Goal: Task Accomplishment & Management: Manage account settings

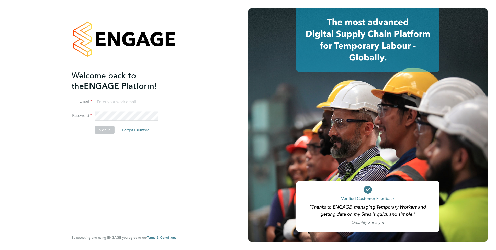
click at [151, 109] on li "Email" at bounding box center [122, 104] width 100 height 14
click at [137, 102] on input at bounding box center [126, 101] width 63 height 9
type input "lowenna@omniapeople.com"
click at [102, 125] on li "Password" at bounding box center [122, 118] width 100 height 14
click at [103, 129] on button "Sign In" at bounding box center [104, 130] width 19 height 8
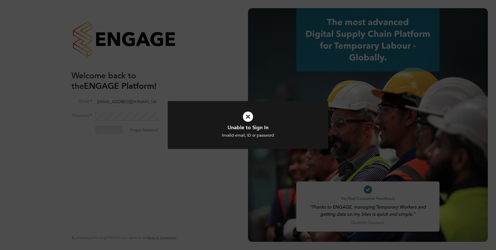
click at [210, 126] on h1 "Unable to Sign In" at bounding box center [247, 127] width 133 height 7
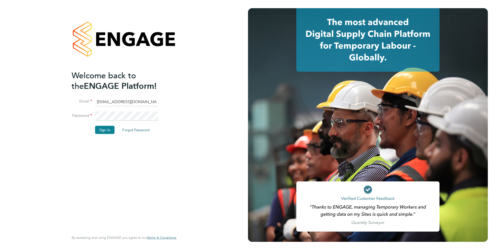
click at [85, 118] on li "Password" at bounding box center [122, 118] width 100 height 14
click at [102, 131] on button "Sign In" at bounding box center [104, 130] width 19 height 8
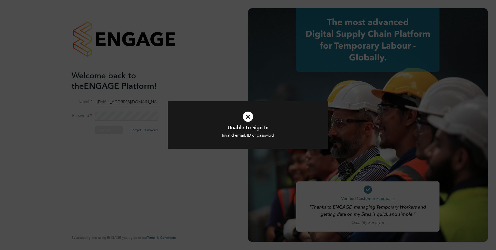
click at [210, 114] on icon at bounding box center [247, 117] width 133 height 20
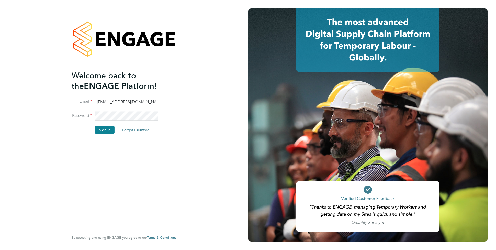
click at [79, 116] on li "Password" at bounding box center [122, 118] width 100 height 14
click at [109, 127] on button "Sign In" at bounding box center [104, 130] width 19 height 8
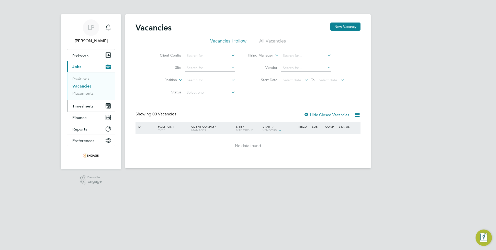
click at [84, 104] on span "Timesheets" at bounding box center [82, 105] width 21 height 5
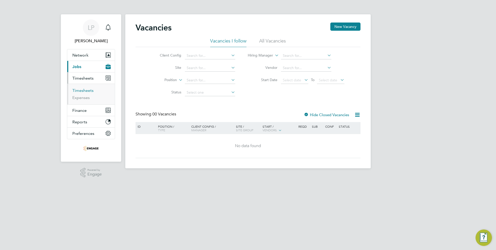
click at [83, 91] on link "Timesheets" at bounding box center [82, 90] width 21 height 5
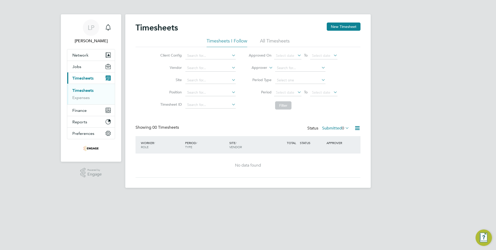
click at [278, 41] on li "All Timesheets" at bounding box center [275, 42] width 30 height 9
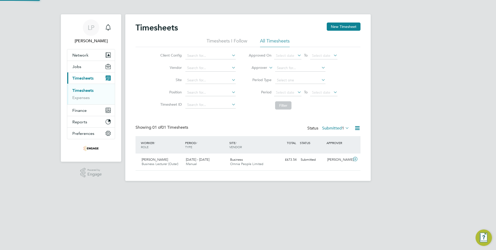
scroll to position [13, 44]
click at [344, 128] on icon at bounding box center [344, 127] width 0 height 7
click at [349, 158] on li "66" at bounding box center [347, 158] width 7 height 7
click at [335, 128] on label "Submitted 1" at bounding box center [335, 127] width 27 height 5
click at [330, 158] on li "Approved" at bounding box center [332, 158] width 23 height 7
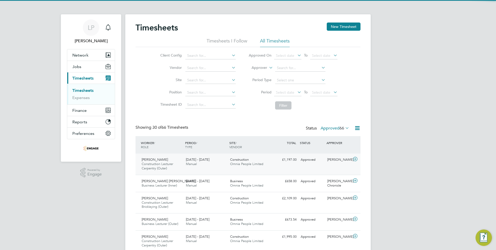
scroll to position [0, 0]
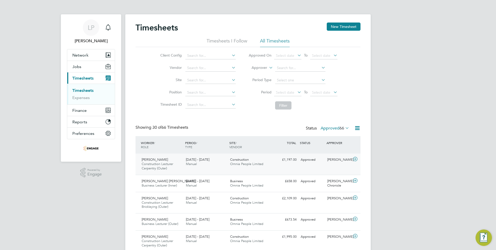
click at [263, 168] on div "Construction Omnia People Limited" at bounding box center [250, 161] width 44 height 13
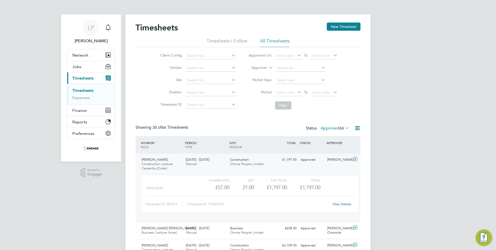
click at [340, 205] on link "View Details" at bounding box center [341, 204] width 19 height 4
click at [243, 186] on div "21.00" at bounding box center [241, 187] width 25 height 8
click at [346, 204] on link "View Details" at bounding box center [341, 204] width 19 height 4
click at [203, 164] on div "22 - 28 Sep 2025 Manual" at bounding box center [206, 161] width 44 height 13
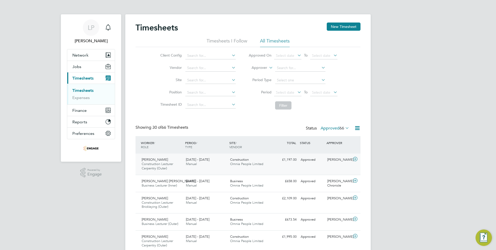
click at [247, 159] on span "Construction" at bounding box center [239, 159] width 19 height 4
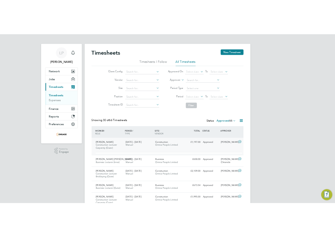
scroll to position [8, 50]
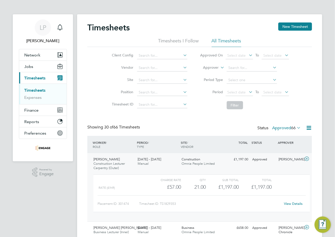
click at [291, 130] on span "66" at bounding box center [293, 127] width 5 height 5
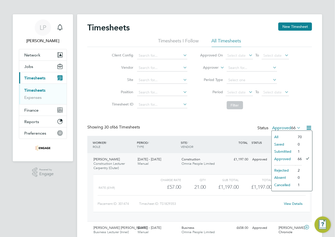
click at [121, 165] on span "Construction Lecturer Carpentry (Outer)" at bounding box center [108, 165] width 31 height 9
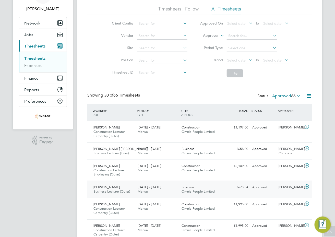
scroll to position [0, 0]
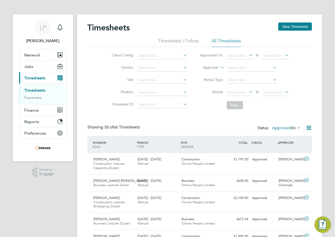
click at [296, 127] on icon at bounding box center [296, 127] width 0 height 7
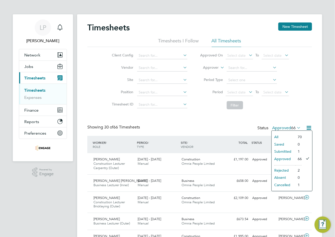
click at [295, 151] on li "1" at bounding box center [298, 151] width 7 height 7
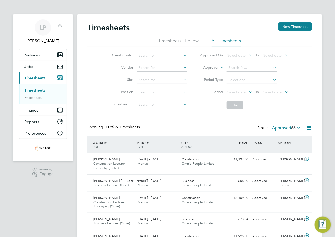
click at [281, 129] on label "Approved 66" at bounding box center [286, 127] width 29 height 5
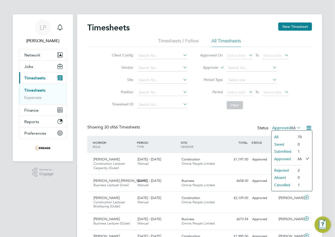
click at [277, 151] on li "Submitted" at bounding box center [283, 151] width 23 height 7
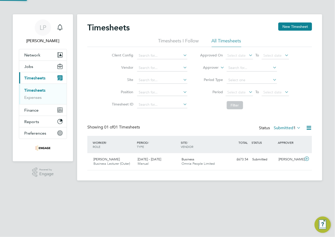
scroll to position [13, 44]
click at [203, 158] on div "Business Omnia People Limited" at bounding box center [202, 161] width 44 height 13
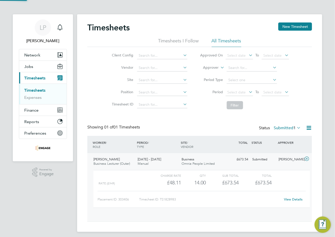
scroll to position [8, 50]
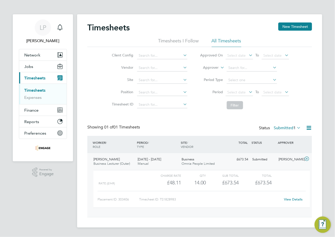
click at [228, 175] on div "Sub Total" at bounding box center [222, 175] width 33 height 6
click at [293, 198] on link "View Details" at bounding box center [293, 199] width 19 height 4
click at [296, 129] on icon at bounding box center [296, 127] width 0 height 7
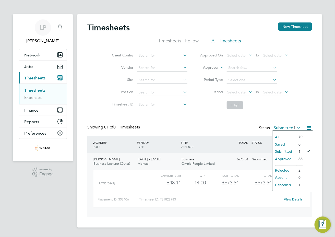
click at [282, 157] on li "Approved" at bounding box center [284, 158] width 23 height 7
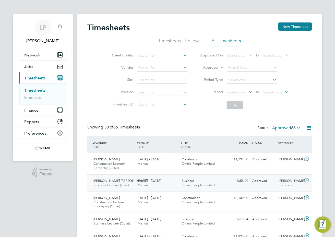
scroll to position [17, 44]
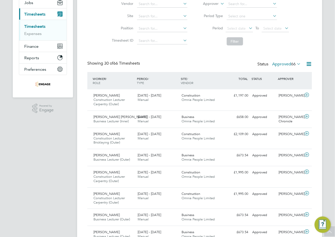
click at [292, 64] on span "66" at bounding box center [293, 64] width 5 height 5
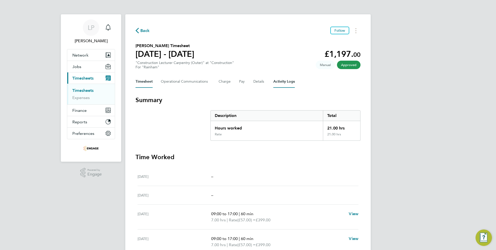
click at [289, 78] on Logs-tab "Activity Logs" at bounding box center [283, 81] width 21 height 12
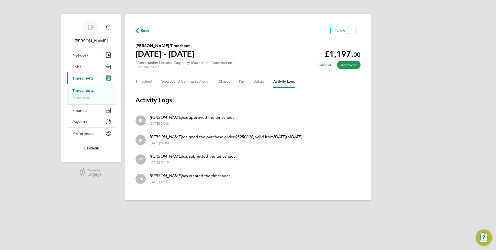
click at [136, 31] on icon "button" at bounding box center [136, 30] width 3 height 5
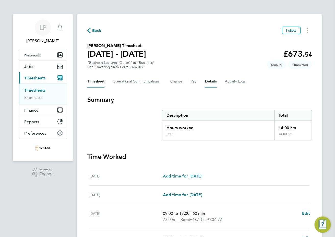
click at [212, 87] on button "Details" at bounding box center [211, 81] width 12 height 12
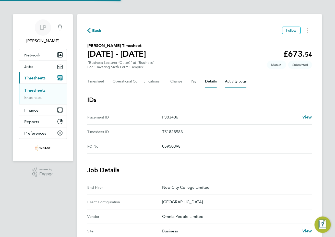
click at [231, 83] on Logs-tab "Activity Logs" at bounding box center [235, 81] width 21 height 12
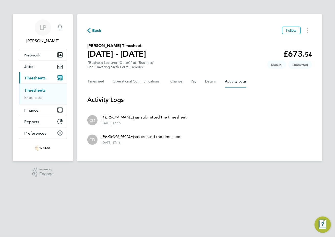
drag, startPoint x: 111, startPoint y: 137, endPoint x: 169, endPoint y: 143, distance: 58.3
click at [169, 143] on div "Claire Duggan has created the timesheet 26 Sep 2025 - 17:16" at bounding box center [140, 139] width 84 height 11
drag, startPoint x: 164, startPoint y: 143, endPoint x: 145, endPoint y: 142, distance: 18.7
click at [145, 142] on div "26 Sep 2025 - 17:16" at bounding box center [142, 143] width 80 height 4
drag, startPoint x: 120, startPoint y: 117, endPoint x: 166, endPoint y: 119, distance: 46.5
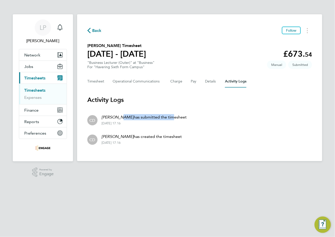
click at [166, 119] on p "Claire Duggan has submitted the timesheet" at bounding box center [144, 117] width 85 height 6
drag, startPoint x: 166, startPoint y: 119, endPoint x: 158, endPoint y: 120, distance: 8.5
click at [157, 120] on div "Claire Duggan has submitted the timesheet 26 Sep 2025 - 17:16" at bounding box center [142, 119] width 89 height 11
click at [217, 81] on div "Timesheet Operational Communications Charge Pay Details Activity Logs" at bounding box center [199, 81] width 225 height 12
click at [211, 82] on button "Details" at bounding box center [211, 81] width 12 height 12
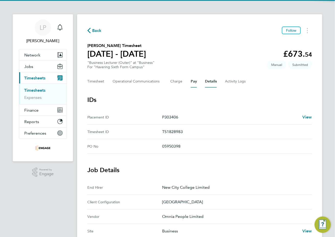
click at [191, 80] on button "Pay" at bounding box center [194, 81] width 6 height 12
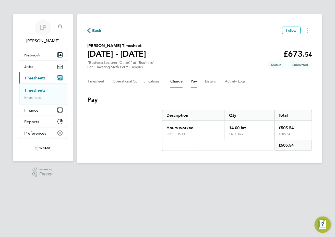
click at [177, 81] on button "Charge" at bounding box center [176, 81] width 12 height 12
click at [149, 82] on Communications-tab "Operational Communications" at bounding box center [138, 81] width 50 height 12
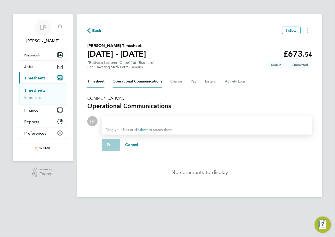
click at [99, 85] on button "Timesheet" at bounding box center [95, 81] width 17 height 12
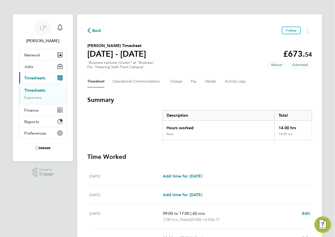
click at [93, 31] on span "Back" at bounding box center [96, 31] width 9 height 6
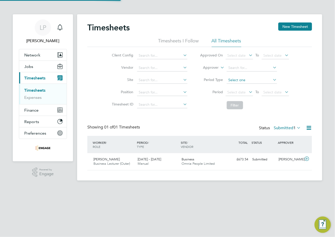
scroll to position [13, 44]
click at [286, 160] on div "[PERSON_NAME]" at bounding box center [290, 159] width 27 height 8
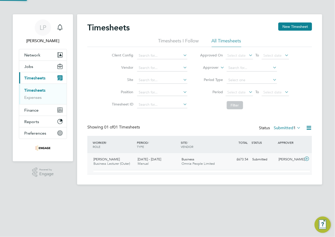
scroll to position [8, 50]
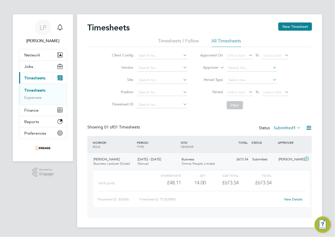
click at [286, 197] on link "View Details" at bounding box center [293, 199] width 19 height 4
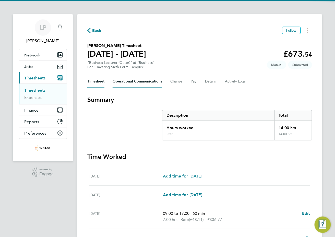
click at [133, 81] on Communications-tab "Operational Communications" at bounding box center [138, 81] width 50 height 12
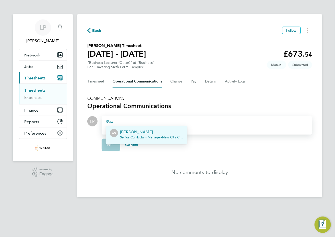
click at [139, 132] on p "[PERSON_NAME]" at bounding box center [151, 132] width 63 height 6
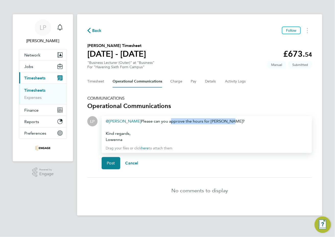
drag, startPoint x: 157, startPoint y: 121, endPoint x: 215, endPoint y: 120, distance: 58.8
click at [215, 120] on div "[PERSON_NAME] Said ​ Please can you approve the hours for [PERSON_NAME]? Kind r…" at bounding box center [207, 130] width 202 height 25
drag, startPoint x: 148, startPoint y: 120, endPoint x: 169, endPoint y: 122, distance: 21.4
click at [150, 120] on div "[PERSON_NAME] Said ​ Please can you confirm if the hours are correct for [PERSO…" at bounding box center [207, 130] width 202 height 25
drag, startPoint x: 169, startPoint y: 122, endPoint x: 181, endPoint y: 120, distance: 12.6
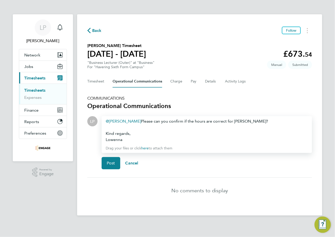
click at [169, 122] on div "[PERSON_NAME] Said ​ Please can you confirm if the hours are correct for [PERSO…" at bounding box center [207, 130] width 202 height 25
click at [194, 120] on div "[PERSON_NAME] Said ​ Please can you confirm if the hours are correct for [PERSO…" at bounding box center [207, 130] width 202 height 25
click at [245, 138] on div "Lowenna" at bounding box center [207, 140] width 202 height 6
click at [112, 162] on span "Post" at bounding box center [111, 163] width 8 height 5
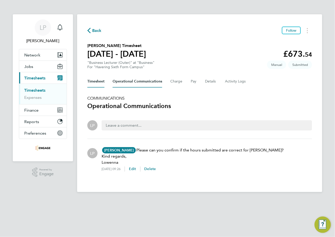
click at [92, 81] on button "Timesheet" at bounding box center [95, 81] width 17 height 12
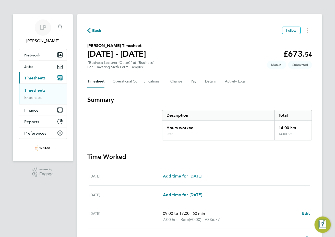
click at [93, 28] on span "Back" at bounding box center [96, 31] width 9 height 6
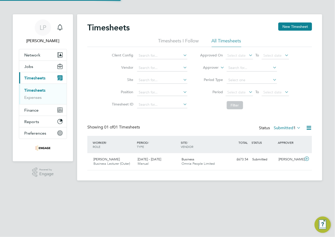
scroll to position [13, 44]
click at [218, 37] on div "Timesheets New Timesheet" at bounding box center [199, 29] width 225 height 15
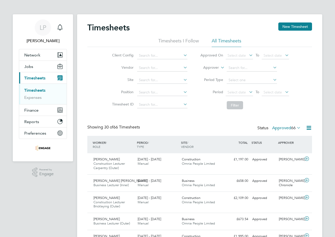
click at [223, 39] on li "All Timesheets" at bounding box center [227, 42] width 30 height 9
click at [238, 198] on div "£2,109.00 Approved" at bounding box center [237, 198] width 27 height 8
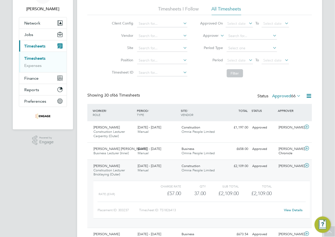
click at [294, 211] on link "View Details" at bounding box center [293, 210] width 19 height 4
click at [192, 165] on span "Construction" at bounding box center [191, 166] width 19 height 4
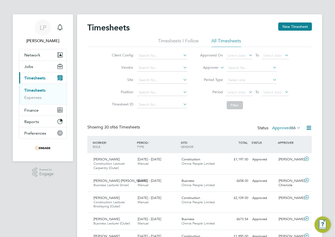
click at [230, 41] on li "All Timesheets" at bounding box center [227, 42] width 30 height 9
click at [158, 183] on div "[DATE] - [DATE] Manual" at bounding box center [158, 183] width 44 height 13
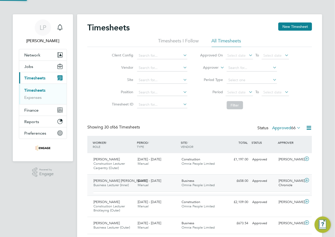
scroll to position [8, 50]
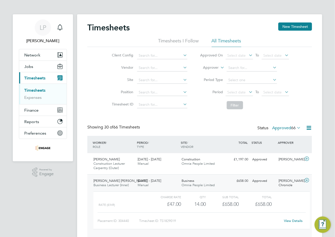
drag, startPoint x: 134, startPoint y: 179, endPoint x: 195, endPoint y: 183, distance: 61.4
click at [171, 179] on div "Anne Olubukola O. Dairo Business Lecturer (Inner) 22 - 28 Sep 2025 22 - 28 Sep …" at bounding box center [199, 206] width 225 height 64
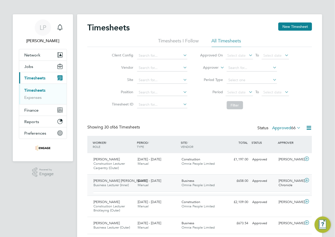
click at [203, 183] on span "Omnia People Limited" at bounding box center [198, 185] width 33 height 4
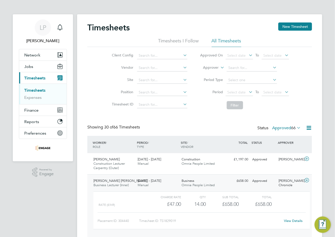
click at [230, 184] on div "£658.00 Approved" at bounding box center [237, 181] width 27 height 8
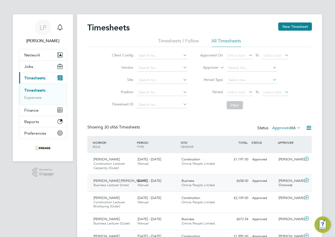
click at [134, 183] on div "Anne Olubukola O. Dairo Business Lecturer (Inner) 22 - 28 Sep 2025" at bounding box center [113, 183] width 44 height 13
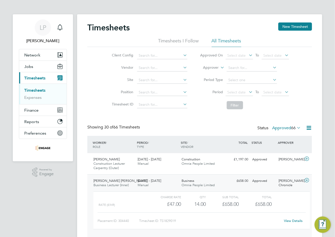
click at [289, 220] on link "View Details" at bounding box center [293, 221] width 19 height 4
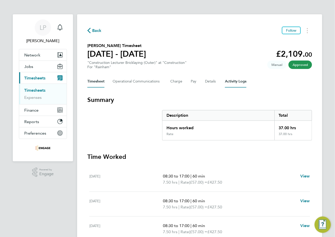
click at [230, 82] on Logs-tab "Activity Logs" at bounding box center [235, 81] width 21 height 12
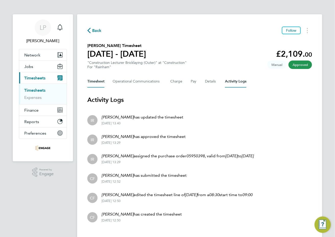
click at [91, 81] on button "Timesheet" at bounding box center [95, 81] width 17 height 12
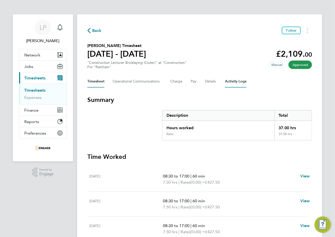
click at [228, 82] on Logs-tab "Activity Logs" at bounding box center [235, 81] width 21 height 12
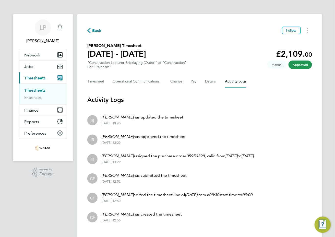
scroll to position [10, 0]
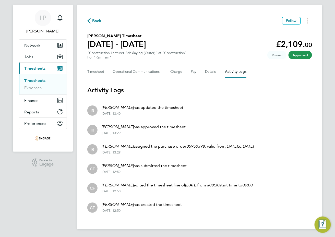
click at [124, 166] on p "Cam Fisher has submitted the timesheet" at bounding box center [144, 166] width 85 height 6
click at [100, 75] on button "Timesheet" at bounding box center [95, 72] width 17 height 12
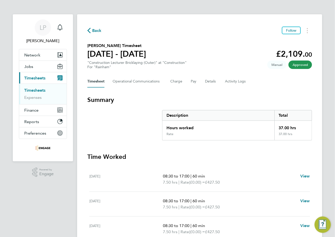
click at [96, 29] on span "Back" at bounding box center [96, 31] width 9 height 6
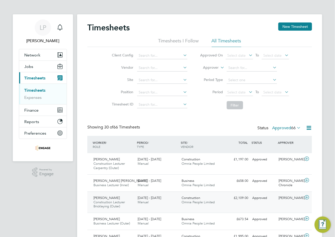
click at [161, 197] on span "[DATE] - [DATE]" at bounding box center [149, 198] width 23 height 4
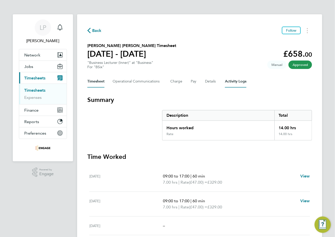
click at [232, 80] on Logs-tab "Activity Logs" at bounding box center [235, 81] width 21 height 12
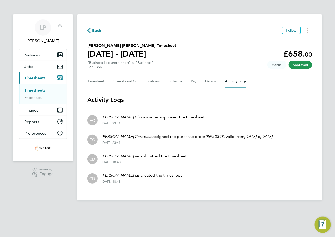
click at [115, 177] on em "[PERSON_NAME]" at bounding box center [118, 175] width 32 height 5
click at [94, 30] on span "Back" at bounding box center [96, 31] width 9 height 6
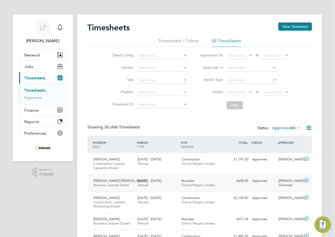
click at [176, 184] on div "[DATE] - [DATE] Manual" at bounding box center [158, 183] width 44 height 13
